Goal: Complete application form: Complete application form

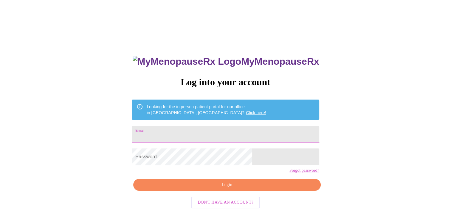
click at [209, 129] on input "Email" at bounding box center [225, 134] width 187 height 17
type input "[EMAIL_ADDRESS][DOMAIN_NAME]"
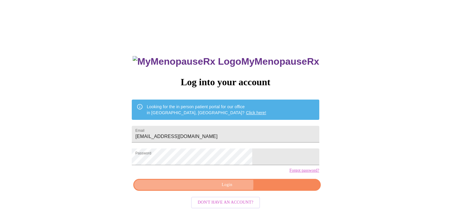
click at [218, 189] on span "Login" at bounding box center [227, 184] width 174 height 7
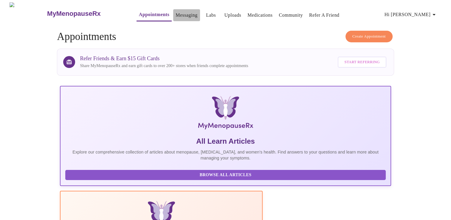
click at [176, 14] on link "Messaging" at bounding box center [187, 15] width 22 height 8
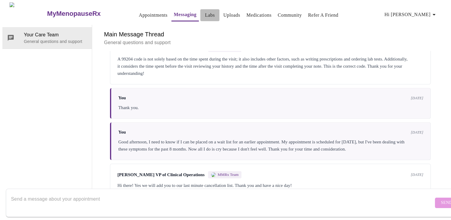
click at [205, 12] on link "Labs" at bounding box center [210, 15] width 10 height 8
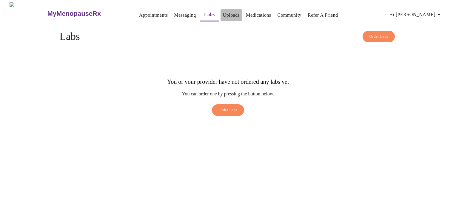
click at [223, 16] on link "Uploads" at bounding box center [231, 15] width 17 height 8
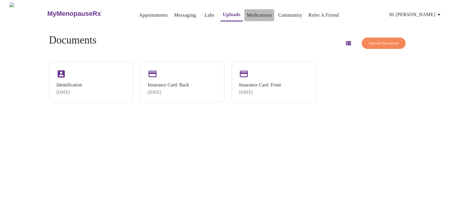
click at [247, 14] on link "Medications" at bounding box center [259, 15] width 25 height 8
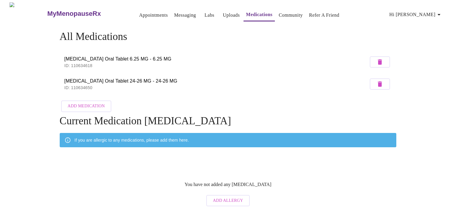
click at [280, 14] on link "Community" at bounding box center [291, 15] width 24 height 8
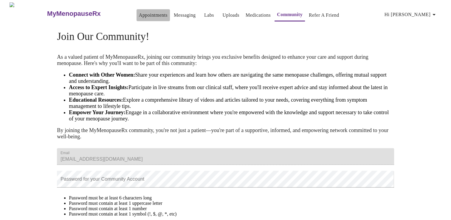
click at [139, 13] on link "Appointments" at bounding box center [153, 15] width 29 height 8
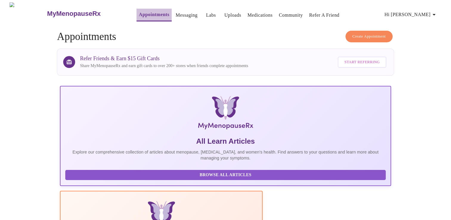
click at [139, 13] on link "Appointments" at bounding box center [154, 14] width 30 height 8
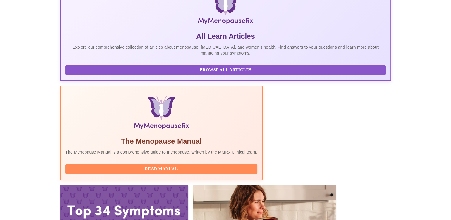
scroll to position [105, 0]
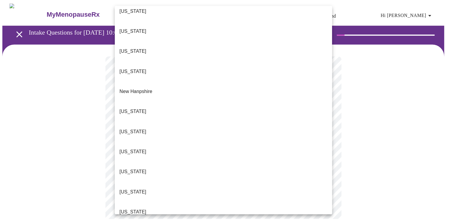
scroll to position [505, 0]
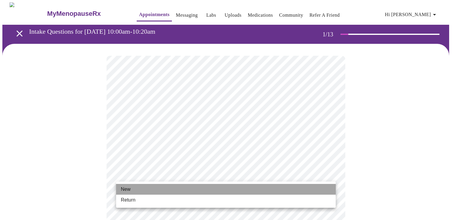
click at [134, 190] on li "New" at bounding box center [226, 189] width 220 height 11
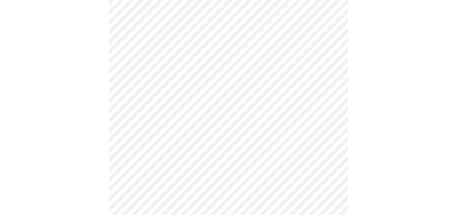
scroll to position [316, 0]
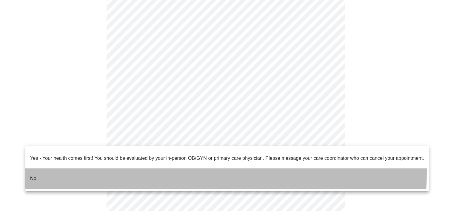
click at [32, 175] on p "No" at bounding box center [33, 178] width 6 height 7
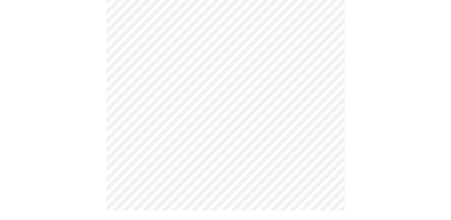
scroll to position [0, 0]
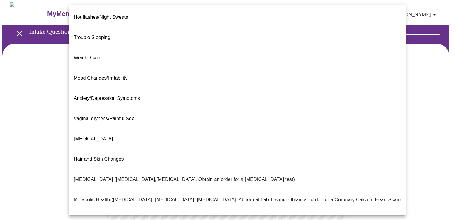
click at [331, 123] on body "MyMenopauseRx Appointments Messaging Labs Uploads Medications Community Refer a…" at bounding box center [227, 181] width 451 height 358
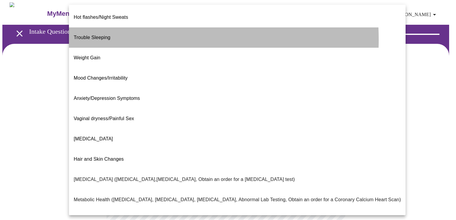
click at [97, 35] on span "Trouble Sleeping" at bounding box center [92, 37] width 37 height 17
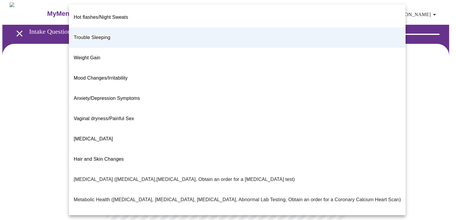
click at [330, 125] on body "MyMenopauseRx Appointments Messaging Labs Uploads Medications Community Refer a…" at bounding box center [227, 179] width 451 height 355
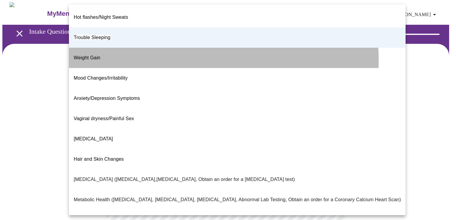
click at [191, 51] on li "Weight Gain" at bounding box center [237, 58] width 337 height 20
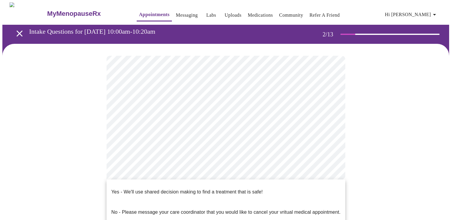
click at [328, 182] on body "MyMenopauseRx Appointments Messaging Labs Uploads Medications Community Refer a…" at bounding box center [227, 179] width 451 height 355
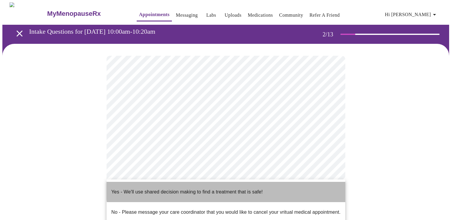
click at [264, 186] on li "Yes - We'll use shared decision making to find a treatment that is safe!" at bounding box center [226, 192] width 239 height 20
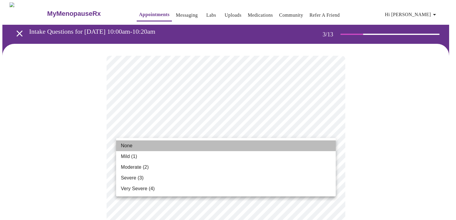
click at [153, 141] on li "None" at bounding box center [226, 146] width 220 height 11
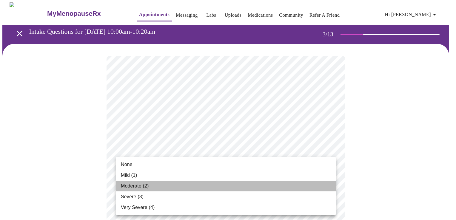
click at [141, 184] on span "Moderate (2)" at bounding box center [135, 186] width 28 height 7
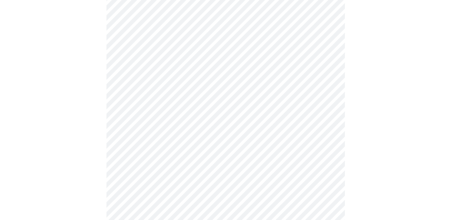
scroll to position [131, 0]
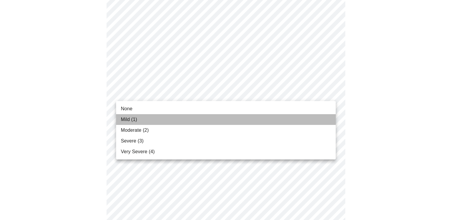
click at [312, 116] on li "Mild (1)" at bounding box center [226, 119] width 220 height 11
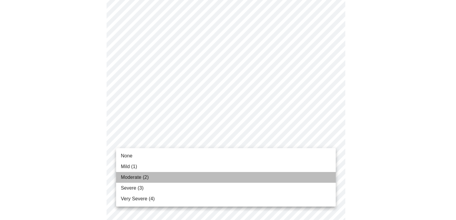
click at [303, 178] on li "Moderate (2)" at bounding box center [226, 177] width 220 height 11
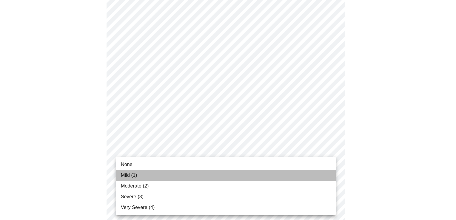
click at [320, 178] on li "Mild (1)" at bounding box center [226, 175] width 220 height 11
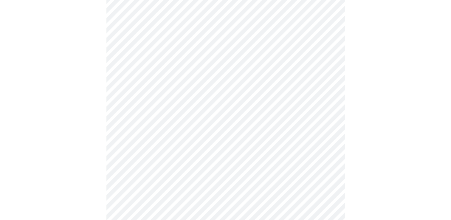
scroll to position [274, 0]
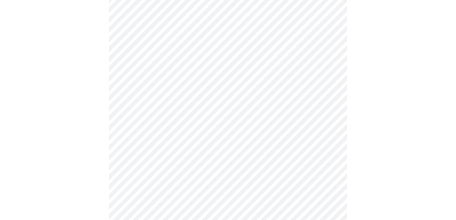
click at [331, 73] on body "MyMenopauseRx Appointments Messaging Labs Uploads Medications Community Refer a…" at bounding box center [227, 104] width 451 height 752
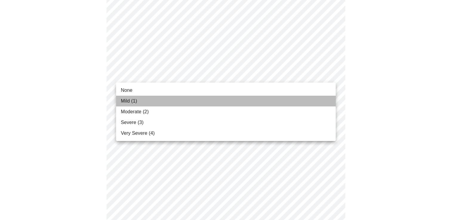
click at [320, 98] on li "Mild (1)" at bounding box center [226, 101] width 220 height 11
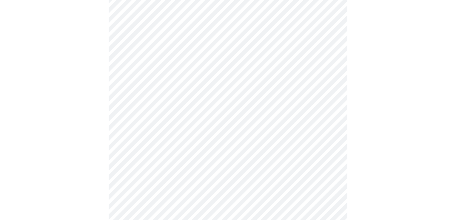
click at [320, 120] on body "MyMenopauseRx Appointments Messaging Labs Uploads Medications Community Refer a…" at bounding box center [227, 99] width 451 height 743
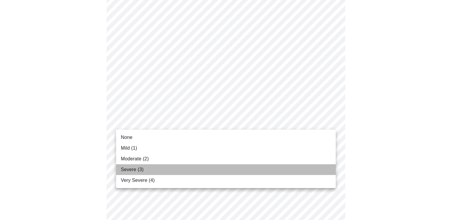
click at [286, 168] on li "Severe (3)" at bounding box center [226, 169] width 220 height 11
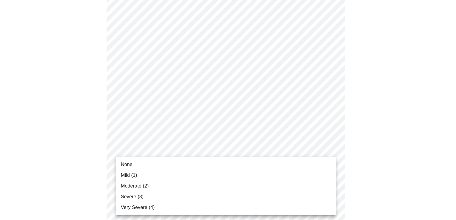
click at [286, 169] on body "MyMenopauseRx Appointments Messaging Labs Uploads Medications Community Refer a…" at bounding box center [227, 95] width 451 height 735
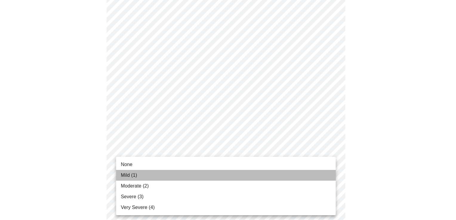
click at [285, 177] on li "Mild (1)" at bounding box center [226, 175] width 220 height 11
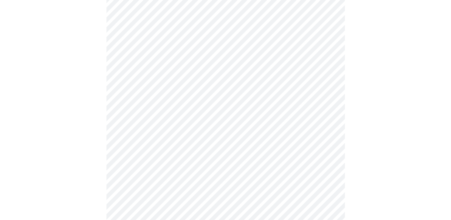
scroll to position [394, 0]
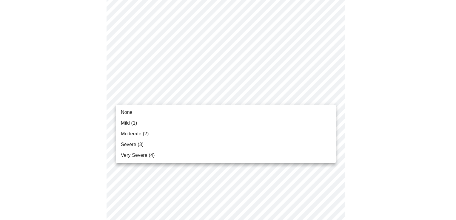
click at [282, 126] on li "Mild (1)" at bounding box center [226, 123] width 220 height 11
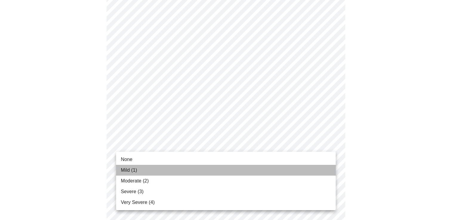
click at [267, 166] on li "Mild (1)" at bounding box center [226, 170] width 220 height 11
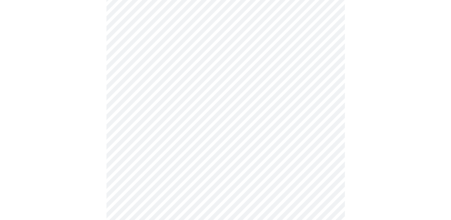
scroll to position [465, 0]
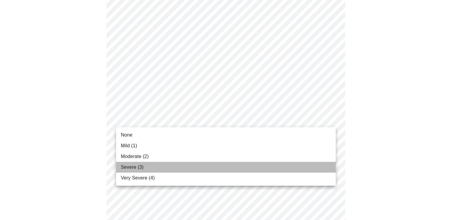
click at [232, 165] on li "Severe (3)" at bounding box center [226, 167] width 220 height 11
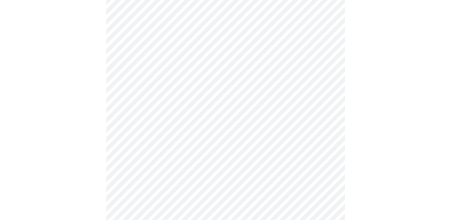
scroll to position [203, 0]
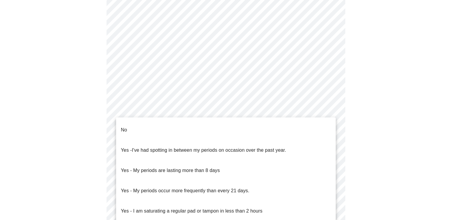
click at [331, 137] on body "MyMenopauseRx Appointments Messaging Labs Uploads Medications Community Refer a…" at bounding box center [227, 81] width 451 height 564
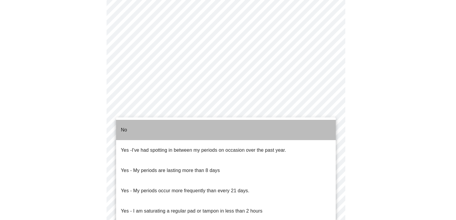
click at [297, 127] on li "No" at bounding box center [226, 130] width 220 height 20
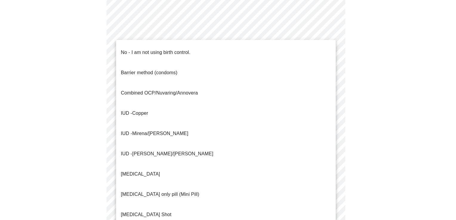
click at [320, 178] on body "MyMenopauseRx Appointments Messaging Labs Uploads Medications Community Refer a…" at bounding box center [227, 79] width 451 height 561
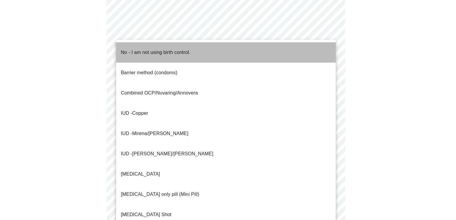
click at [269, 56] on li "No - I am not using birth control." at bounding box center [226, 52] width 220 height 20
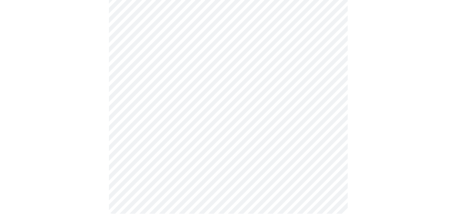
scroll to position [337, 0]
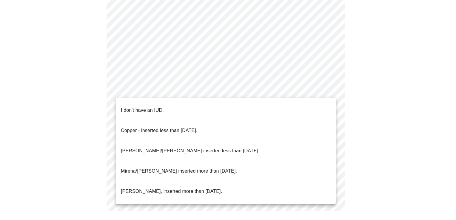
click at [329, 104] on li "I don't have an IUD." at bounding box center [226, 110] width 220 height 20
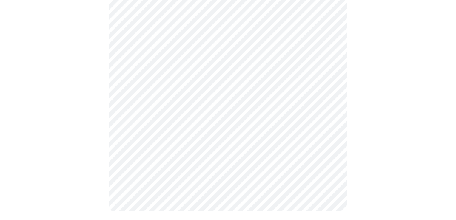
scroll to position [333, 0]
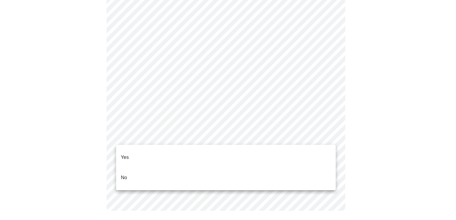
click at [311, 168] on li "No" at bounding box center [226, 178] width 220 height 20
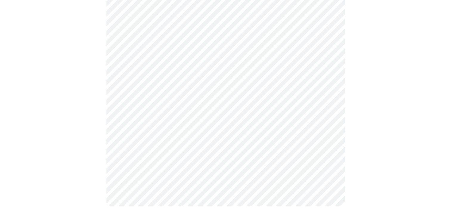
scroll to position [0, 0]
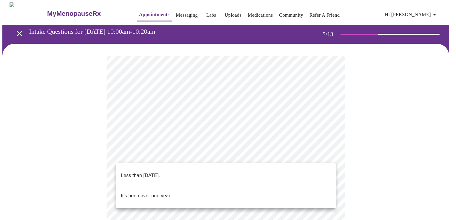
click at [326, 157] on body "MyMenopauseRx Appointments Messaging Labs Uploads Medications Community Refer a…" at bounding box center [227, 216] width 451 height 428
drag, startPoint x: 311, startPoint y: 167, endPoint x: 255, endPoint y: 170, distance: 55.3
click at [255, 170] on div "Less than [DATE]. It's been over one year." at bounding box center [228, 110] width 456 height 220
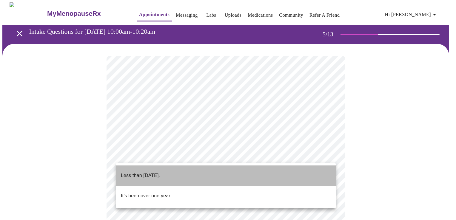
click at [255, 170] on li "Less than [DATE]." at bounding box center [226, 176] width 220 height 20
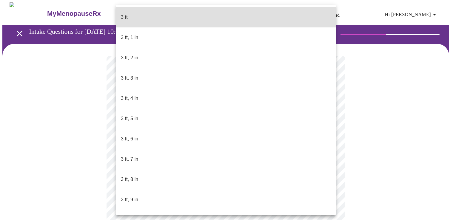
click at [274, 171] on body "MyMenopauseRx Appointments Messaging Labs Uploads Medications Community Refer a…" at bounding box center [227, 161] width 451 height 318
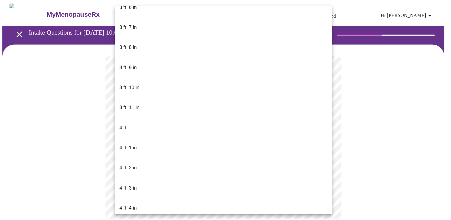
scroll to position [246, 0]
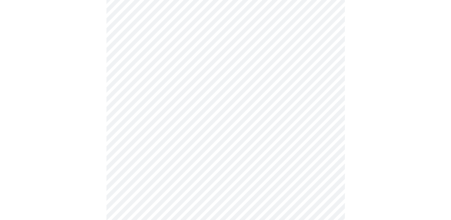
scroll to position [1555, 0]
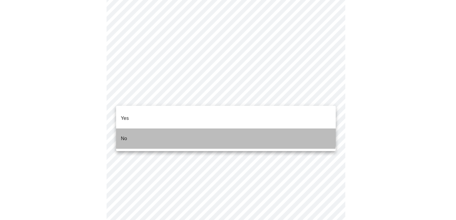
click at [212, 129] on li "No" at bounding box center [226, 139] width 220 height 20
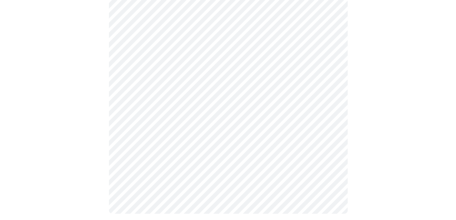
scroll to position [361, 0]
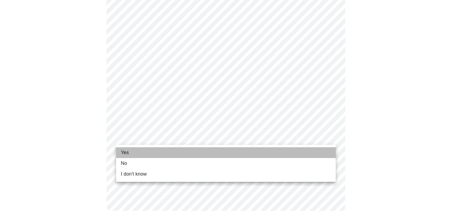
click at [213, 150] on li "Yes" at bounding box center [226, 152] width 220 height 11
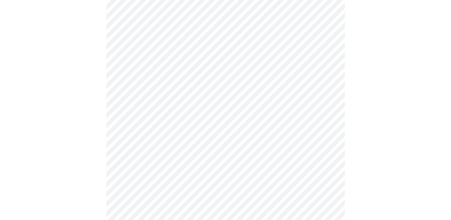
scroll to position [0, 0]
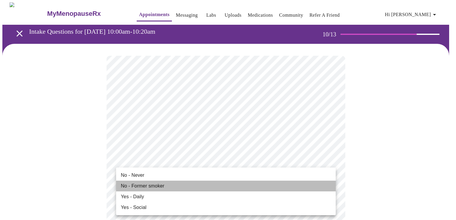
click at [158, 186] on span "No - Former smoker" at bounding box center [143, 186] width 44 height 7
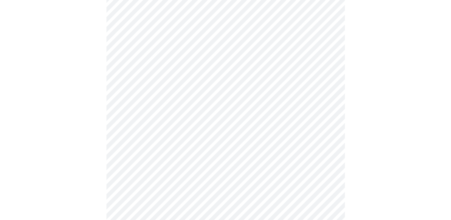
scroll to position [525, 0]
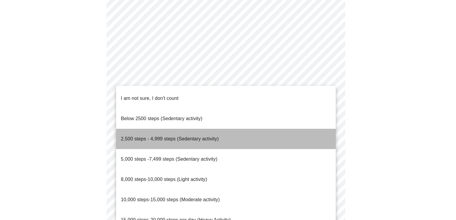
click at [190, 136] on span "2,500 steps - 4,999 steps (Sedentary activity)" at bounding box center [170, 138] width 98 height 5
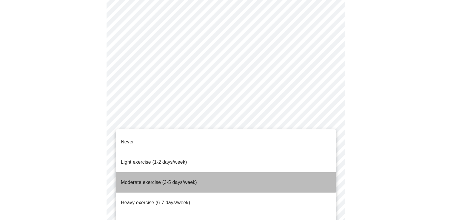
click at [188, 180] on span "Moderate exercise (3-5 days/week)" at bounding box center [159, 182] width 76 height 5
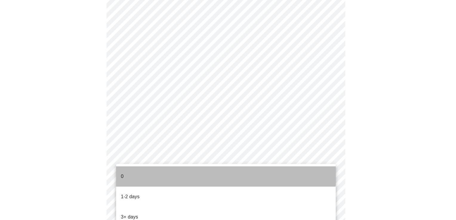
click at [188, 169] on li "0" at bounding box center [226, 176] width 220 height 20
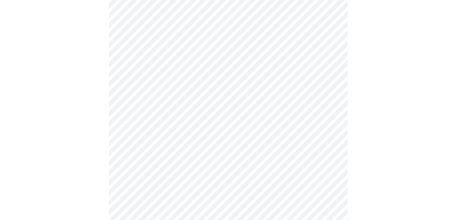
scroll to position [0, 0]
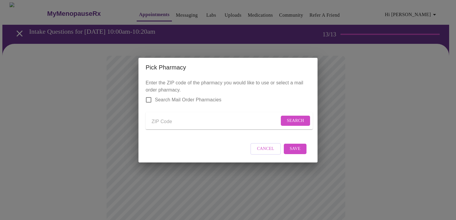
click at [158, 120] on input "Send a message to your care team" at bounding box center [216, 122] width 128 height 10
type input "37604"
click at [284, 118] on button "Search" at bounding box center [295, 121] width 29 height 10
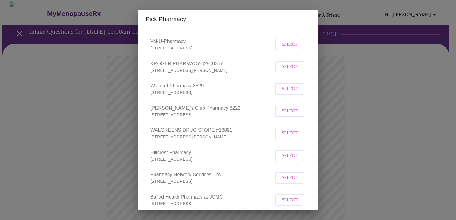
scroll to position [119, 0]
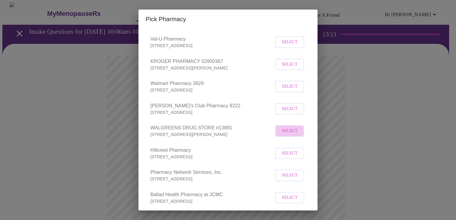
click at [284, 135] on span "Select" at bounding box center [290, 130] width 16 height 7
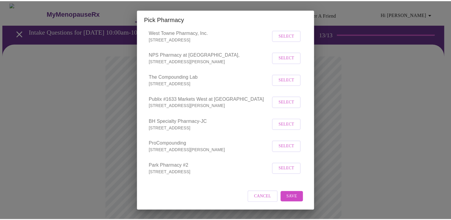
scroll to position [401, 0]
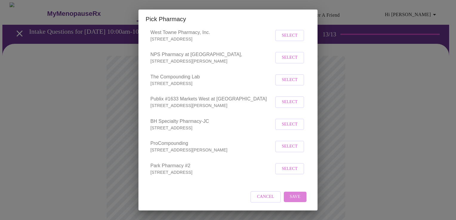
click at [292, 198] on span "Save" at bounding box center [295, 196] width 11 height 7
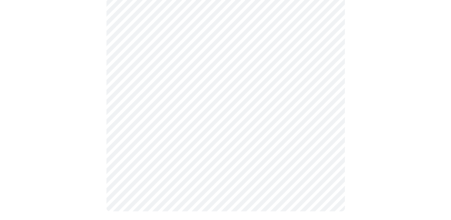
scroll to position [262, 0]
